Goal: Task Accomplishment & Management: Manage account settings

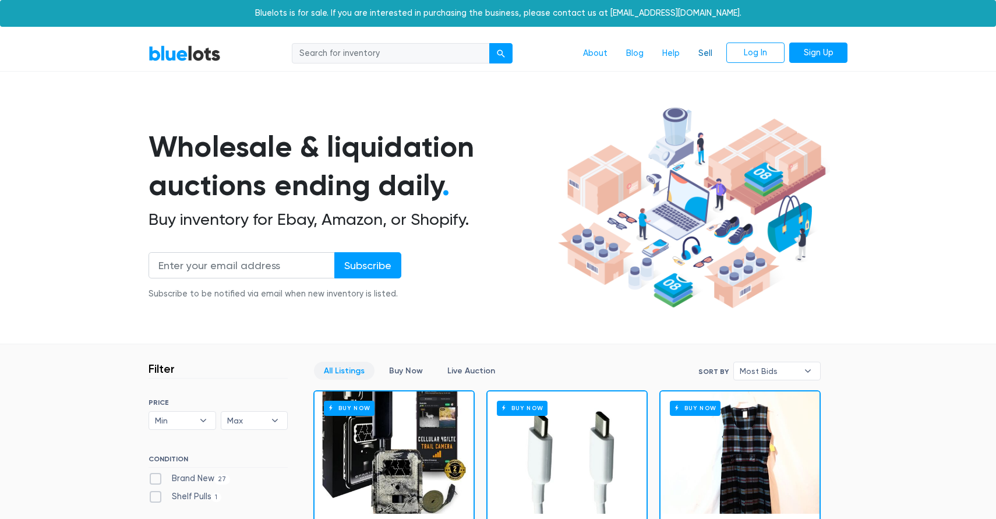
click at [699, 45] on link "Sell" at bounding box center [705, 54] width 33 height 22
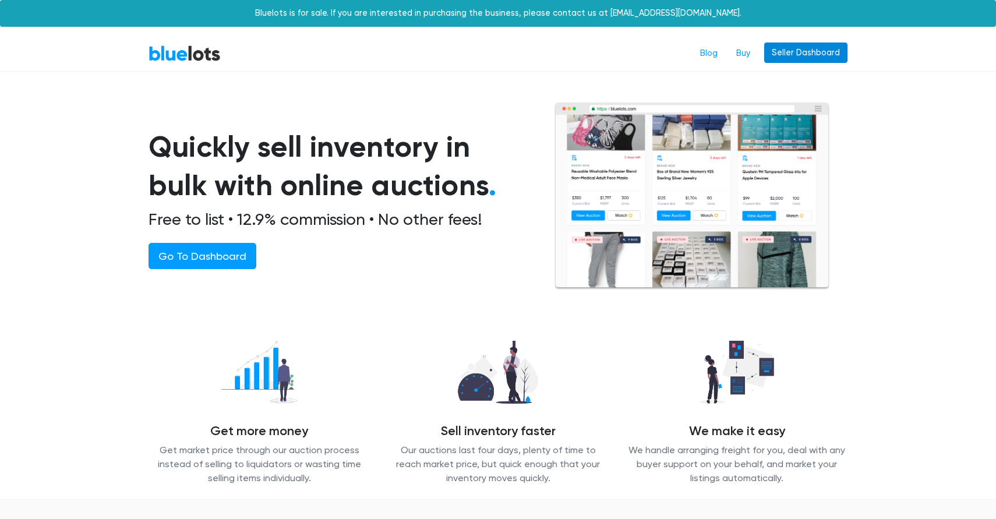
click at [797, 54] on link "Seller Dashboard" at bounding box center [805, 53] width 83 height 21
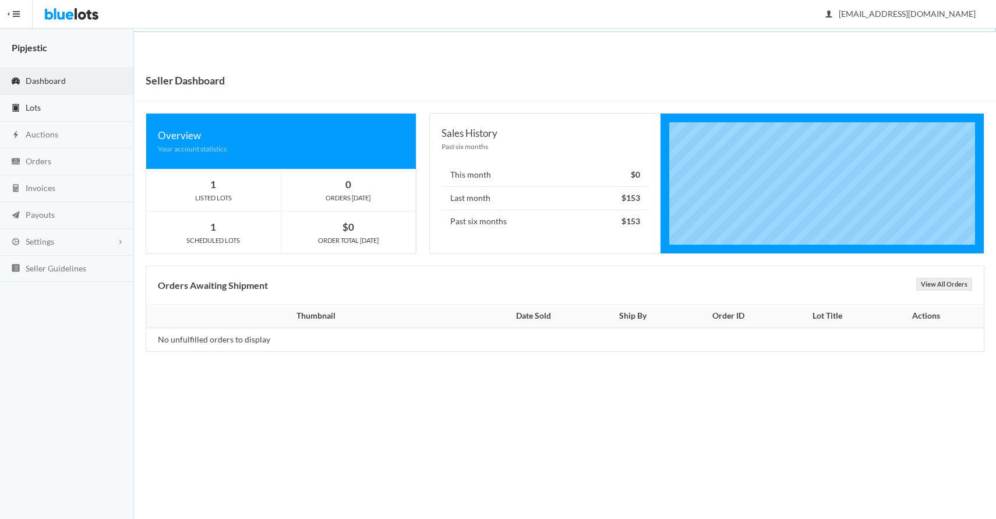
click at [45, 108] on link "Lots" at bounding box center [67, 108] width 134 height 27
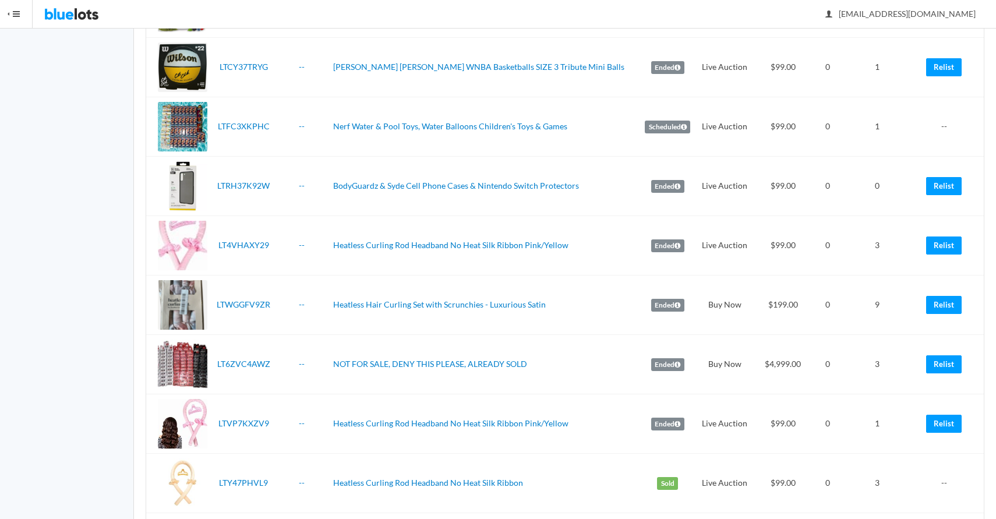
scroll to position [354, 0]
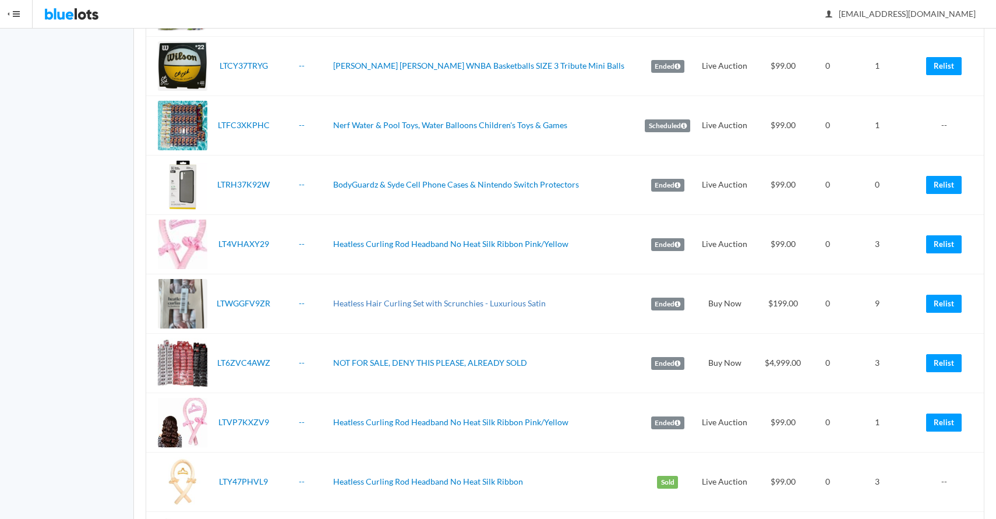
click at [404, 298] on link "Heatless Hair Curling Set with Scrunchies - Luxurious Satin" at bounding box center [439, 303] width 213 height 10
click at [943, 295] on link "Relist" at bounding box center [944, 304] width 36 height 18
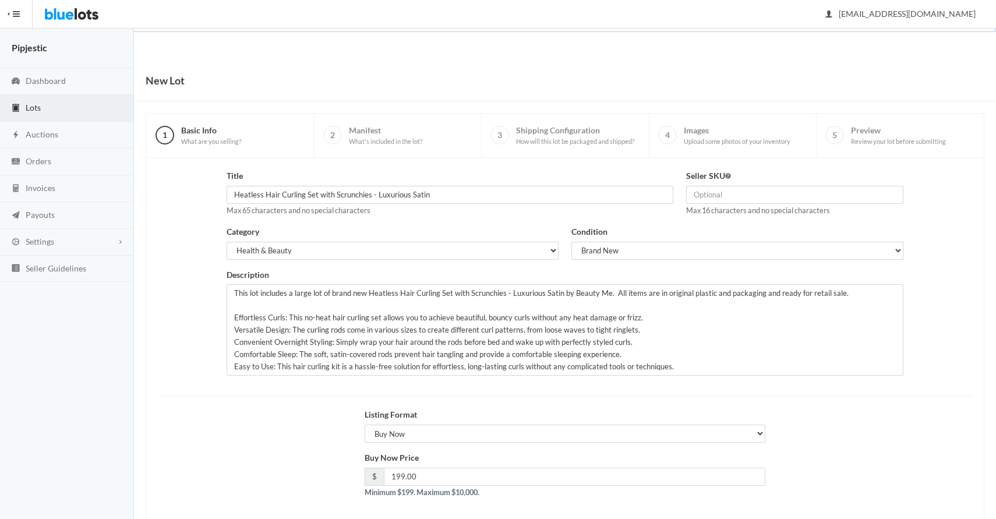
scroll to position [56, 0]
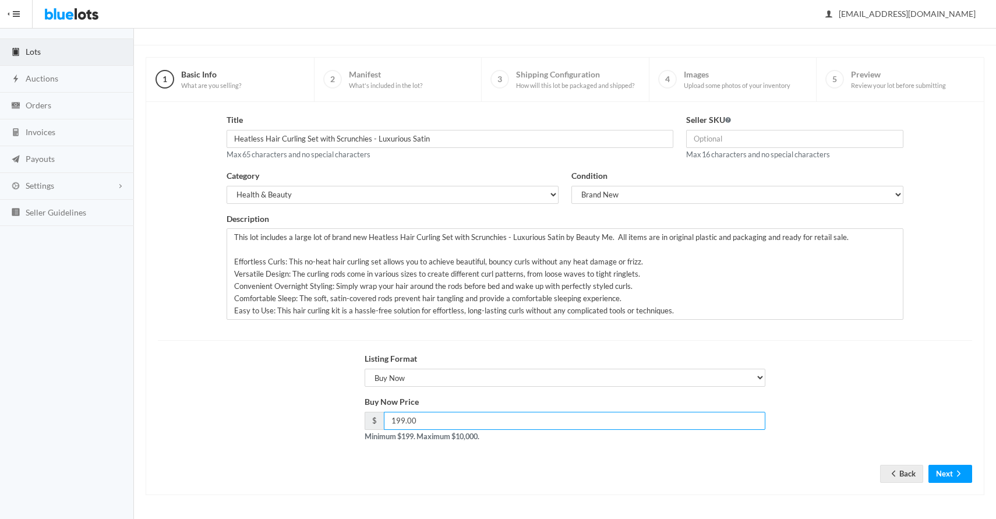
click at [419, 418] on input "199.00" at bounding box center [574, 421] width 381 height 18
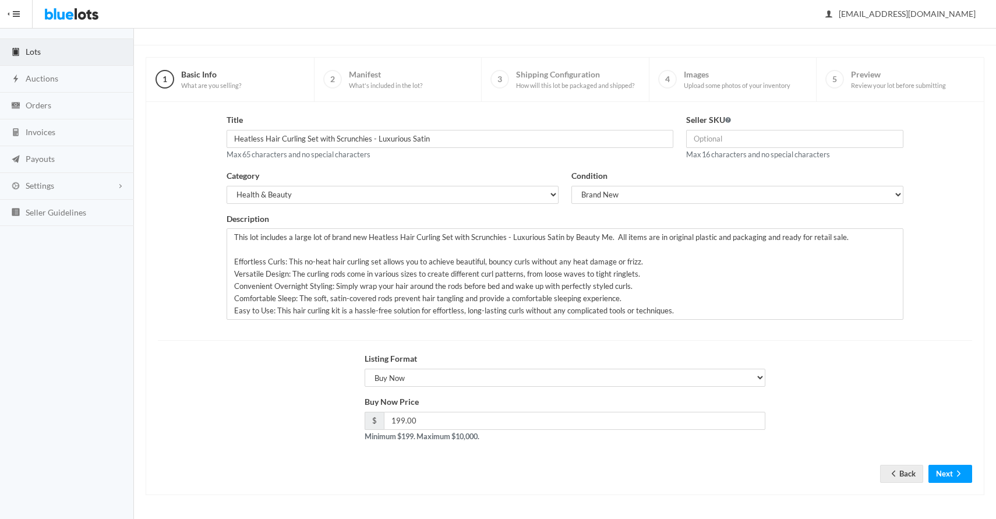
click at [437, 367] on div "Listing Format Choose a listing format Auction Buy Now" at bounding box center [565, 369] width 401 height 34
click at [436, 373] on select "Choose a listing format Auction Buy Now" at bounding box center [565, 378] width 401 height 18
click at [365, 369] on select "Choose a listing format Auction Buy Now" at bounding box center [565, 378] width 401 height 18
click at [436, 373] on select "Choose a listing format Auction Buy Now" at bounding box center [565, 378] width 401 height 18
select select "true"
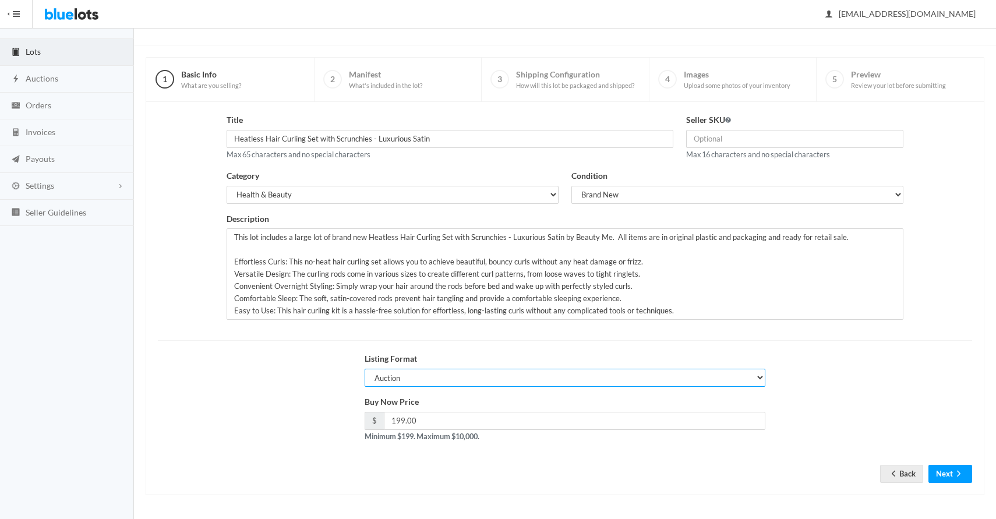
click at [365, 369] on select "Choose a listing format Auction Buy Now" at bounding box center [565, 378] width 401 height 18
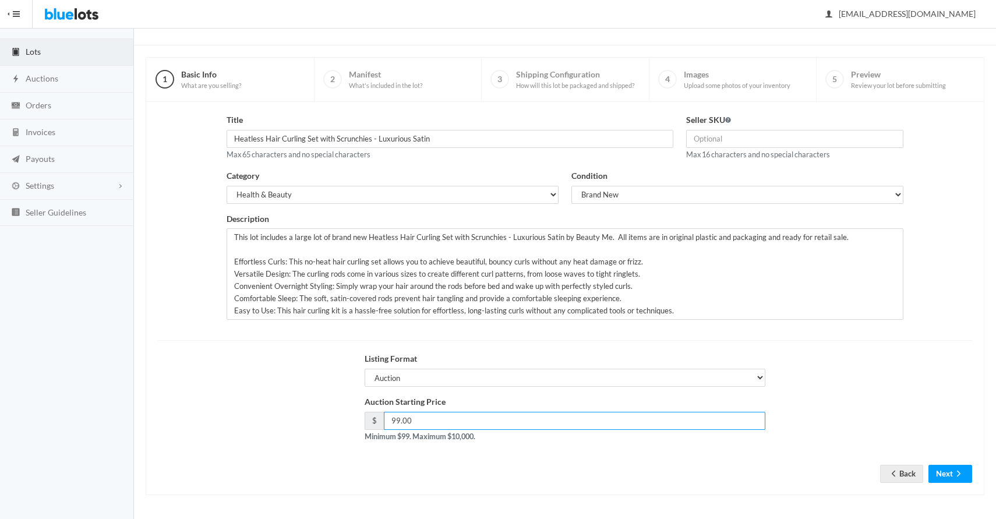
click at [434, 420] on input "99.00" at bounding box center [574, 421] width 381 height 18
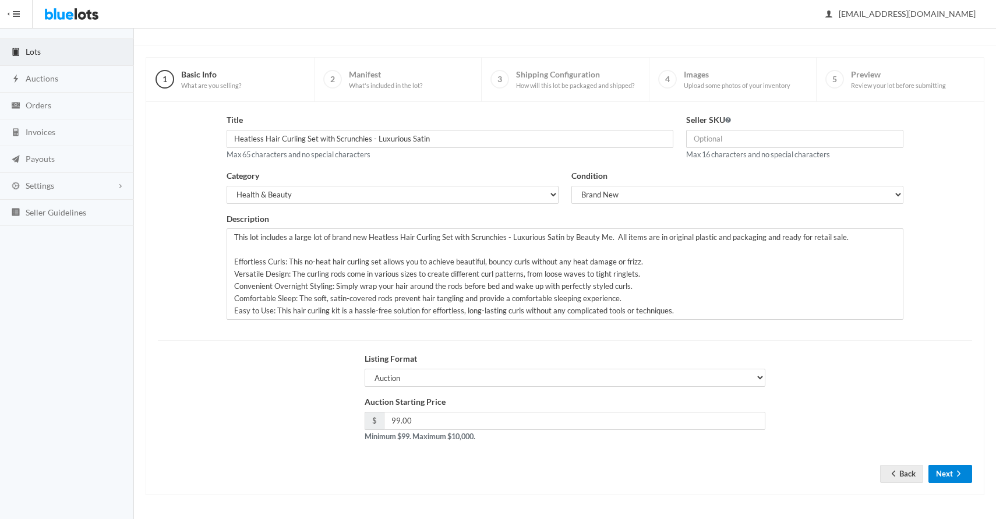
click at [959, 475] on icon "arrow forward" at bounding box center [959, 473] width 12 height 9
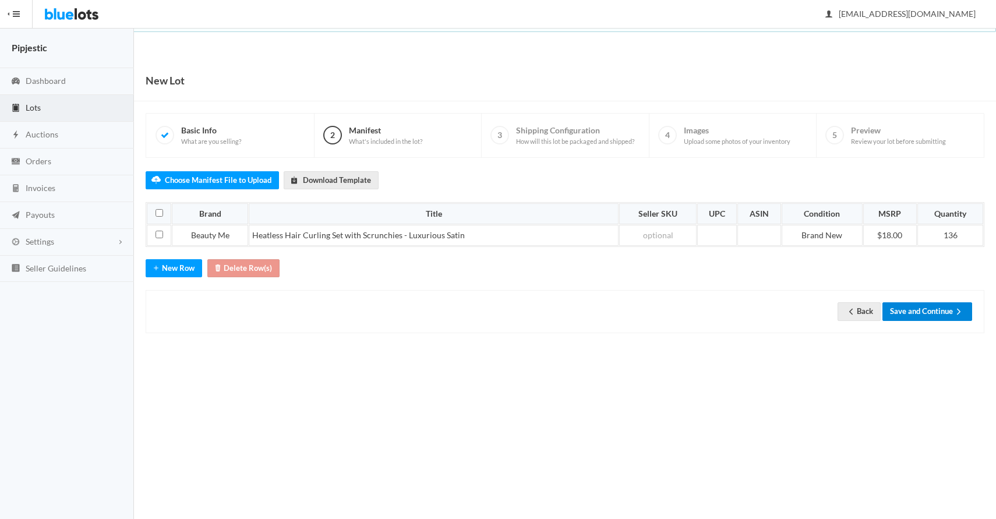
click at [928, 308] on button "Save and Continue" at bounding box center [927, 311] width 90 height 18
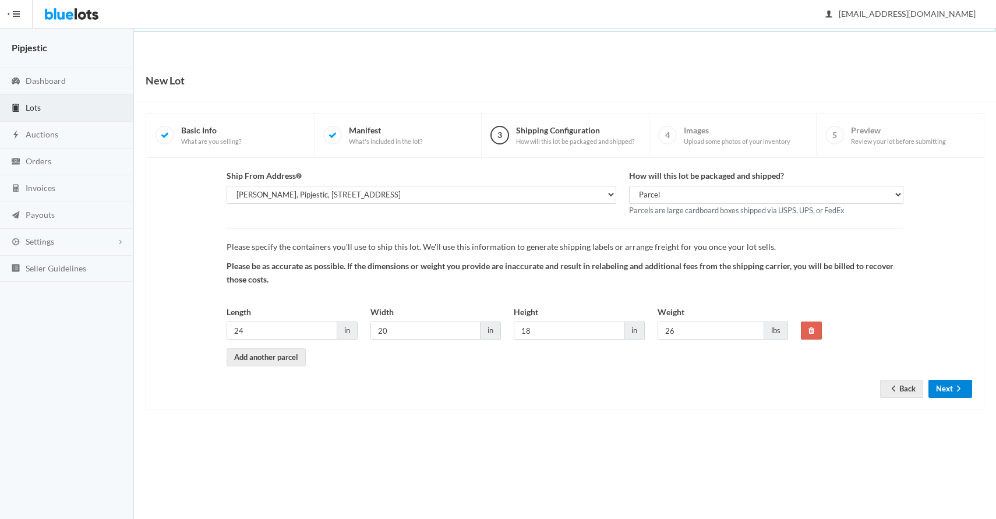
click at [950, 390] on button "Next" at bounding box center [950, 389] width 44 height 18
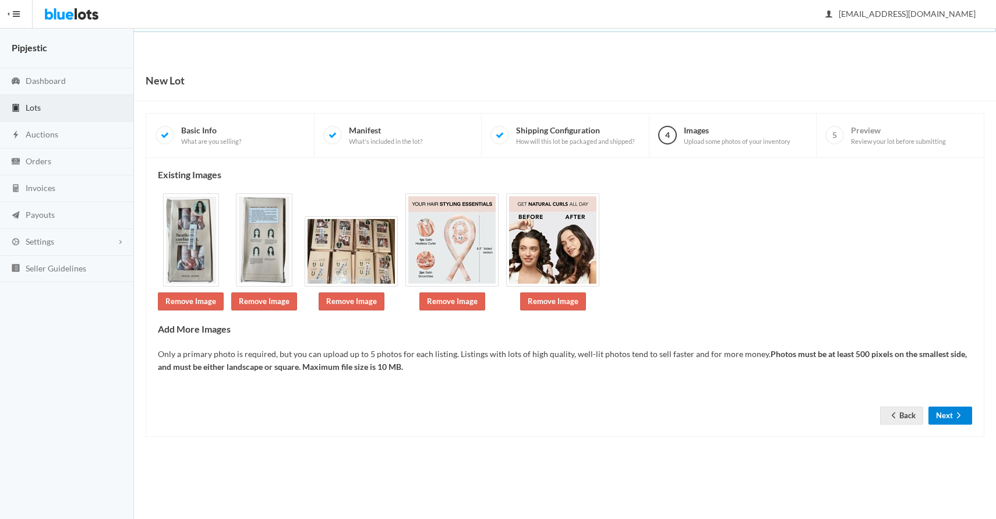
click at [953, 411] on icon "arrow forward" at bounding box center [959, 415] width 12 height 9
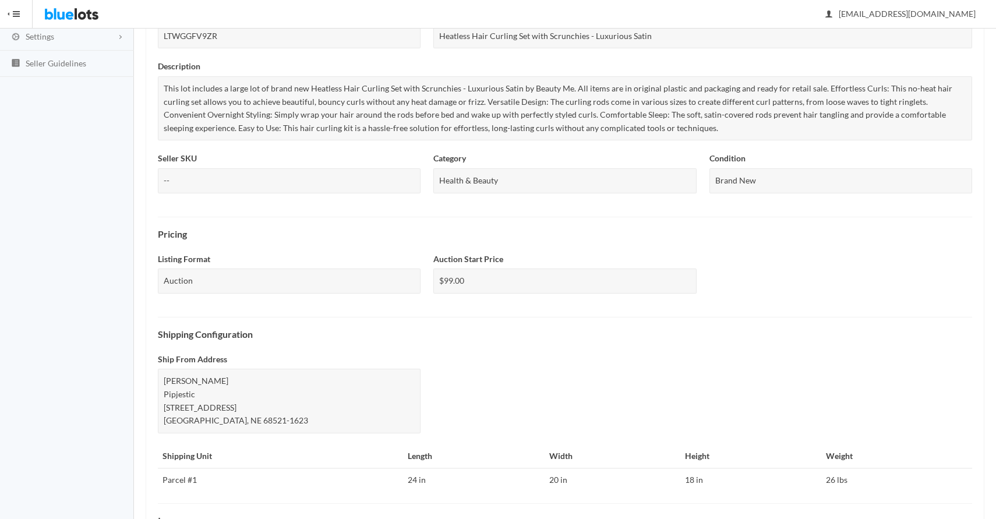
scroll to position [373, 0]
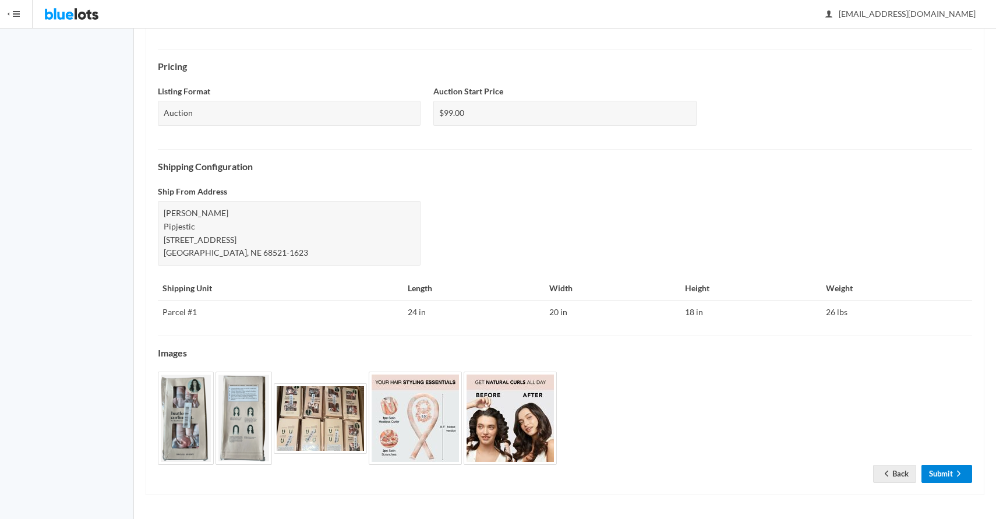
click at [933, 478] on link "Submit" at bounding box center [946, 474] width 51 height 18
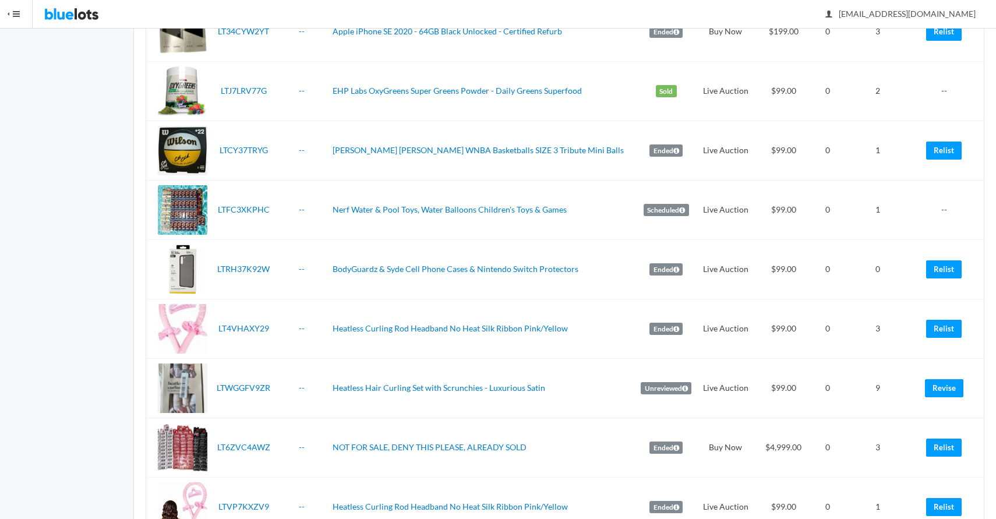
scroll to position [317, 0]
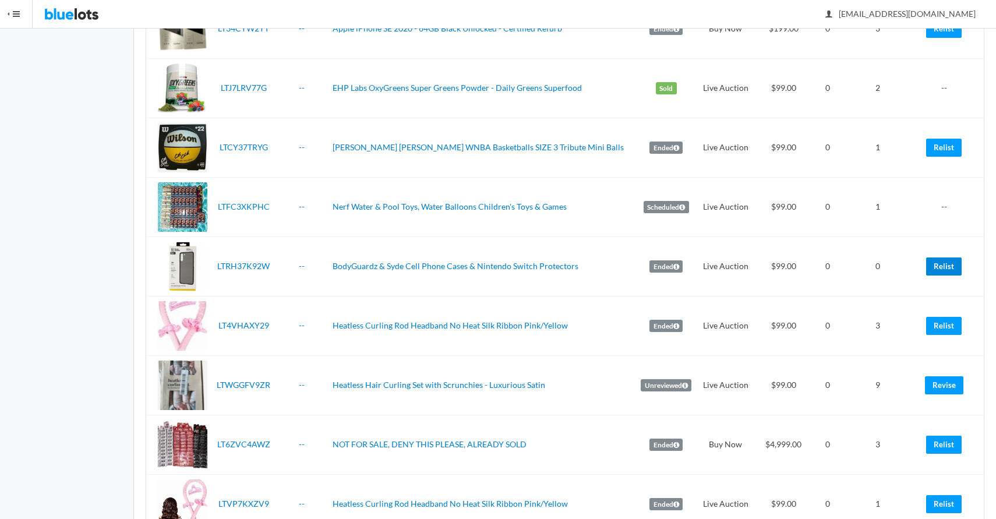
click at [954, 257] on link "Relist" at bounding box center [944, 266] width 36 height 18
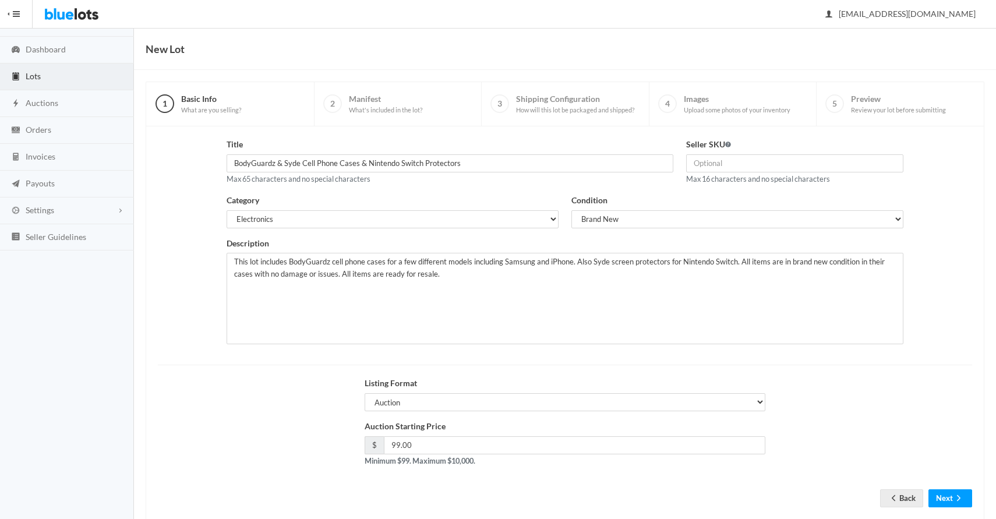
scroll to position [56, 0]
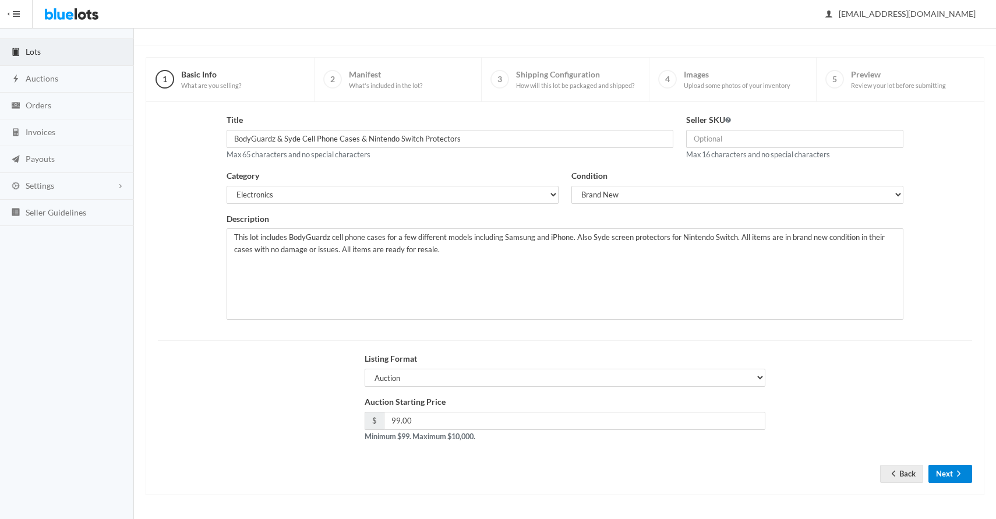
click at [954, 478] on ion-icon "arrow forward" at bounding box center [959, 474] width 12 height 11
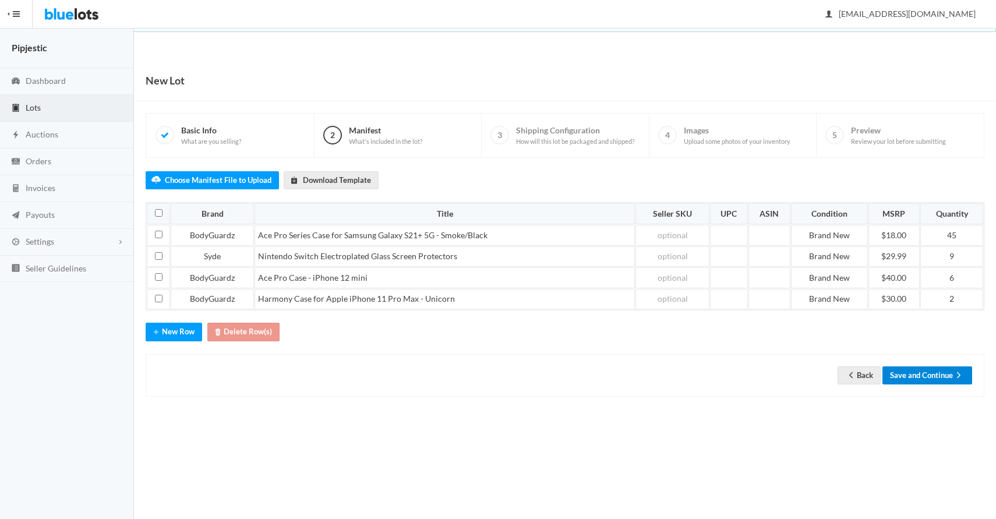
click at [917, 374] on button "Save and Continue" at bounding box center [927, 375] width 90 height 18
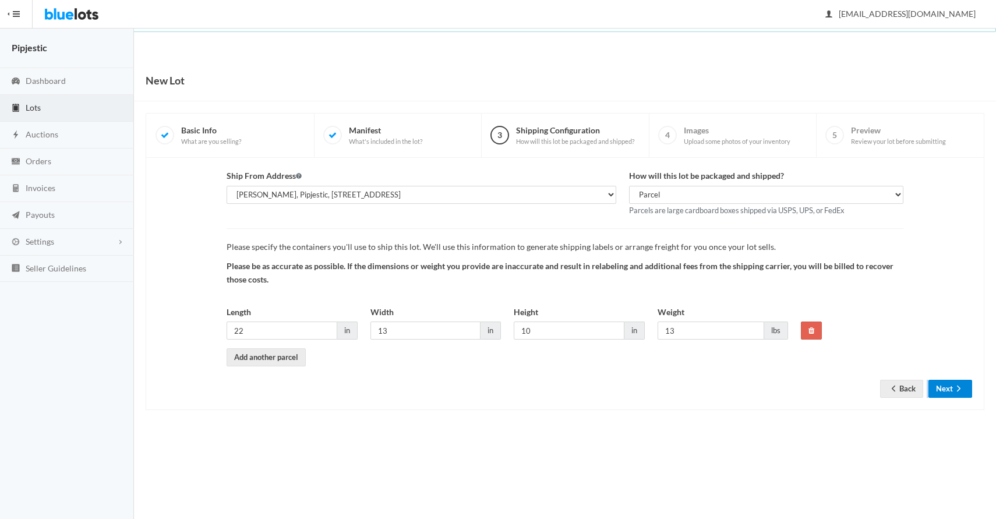
drag, startPoint x: 925, startPoint y: 392, endPoint x: 950, endPoint y: 397, distance: 25.5
click at [950, 397] on div "Back Next" at bounding box center [926, 389] width 92 height 18
click at [950, 392] on button "Next" at bounding box center [950, 389] width 44 height 18
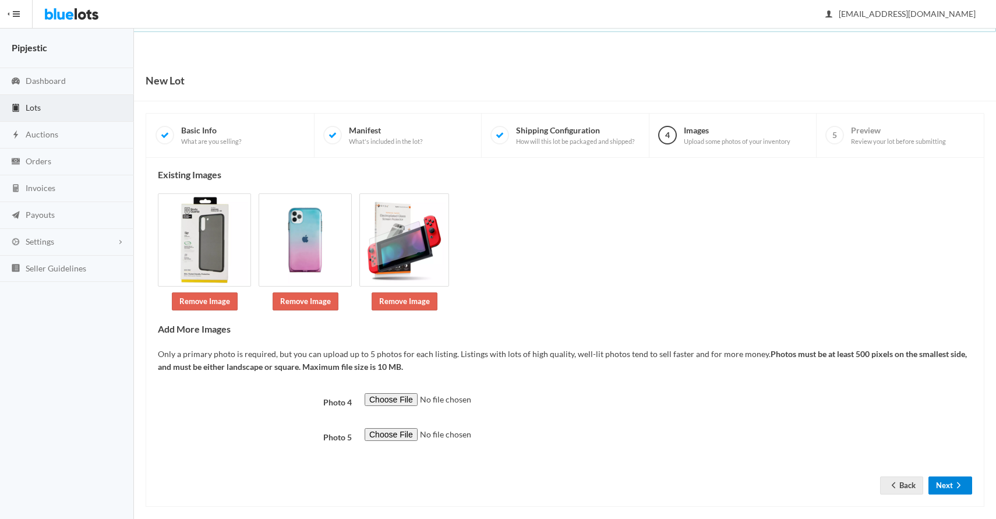
click at [946, 491] on button "Next" at bounding box center [950, 485] width 44 height 18
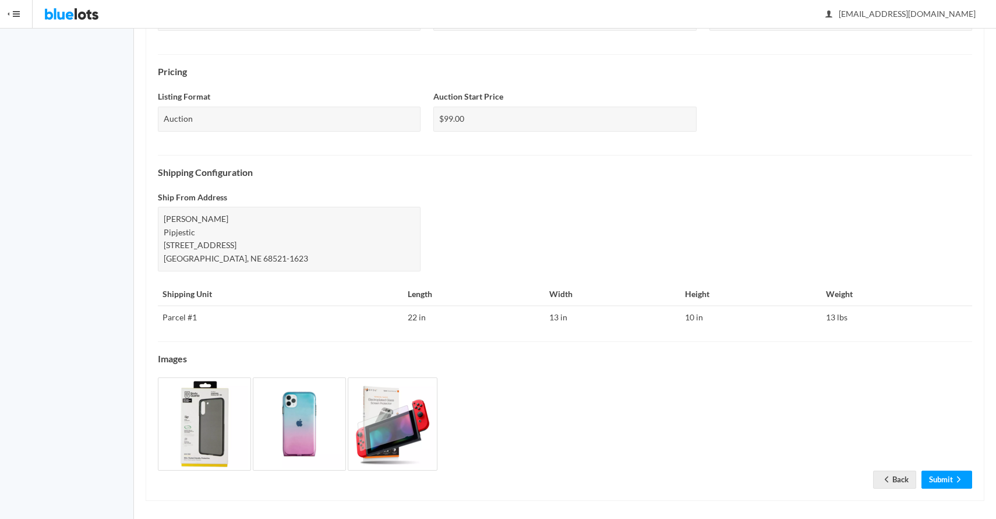
scroll to position [346, 0]
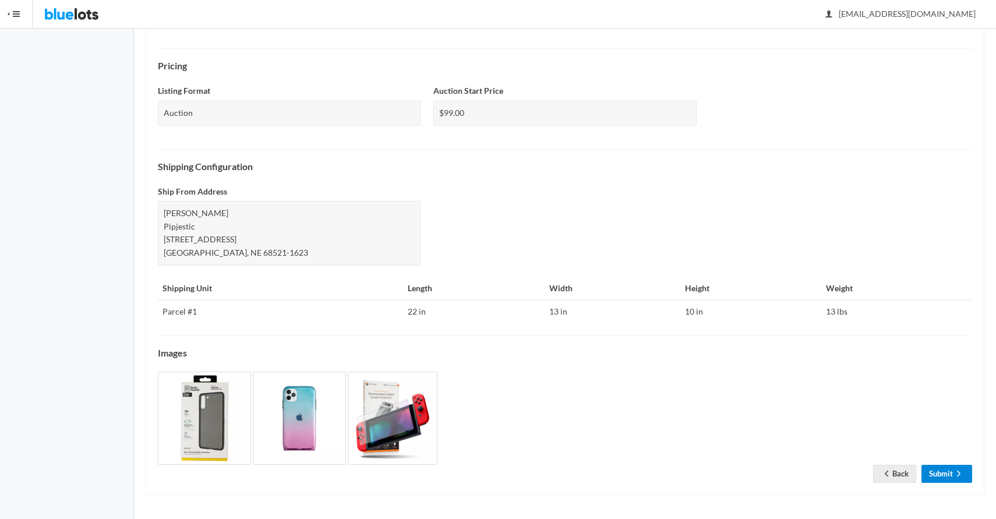
click at [942, 469] on link "Submit" at bounding box center [946, 474] width 51 height 18
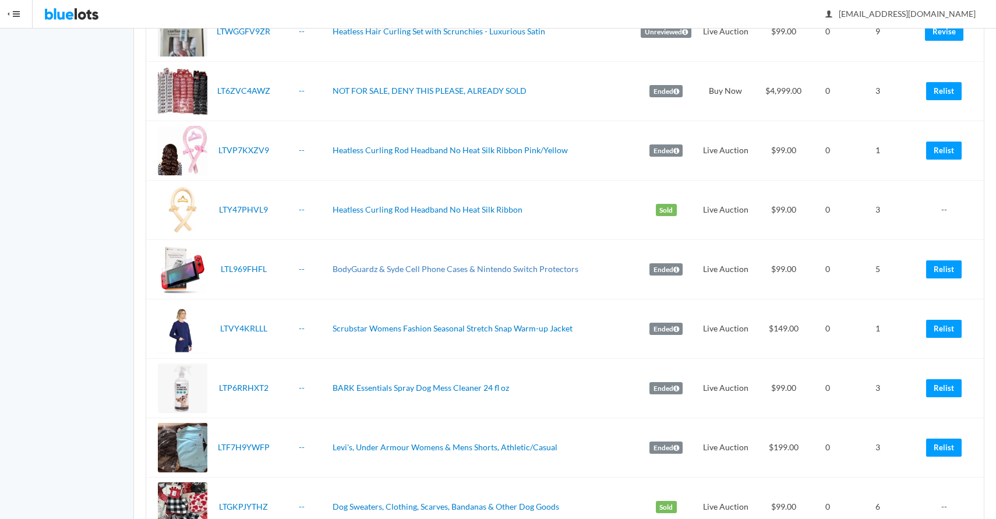
scroll to position [671, 0]
